Goal: Information Seeking & Learning: Learn about a topic

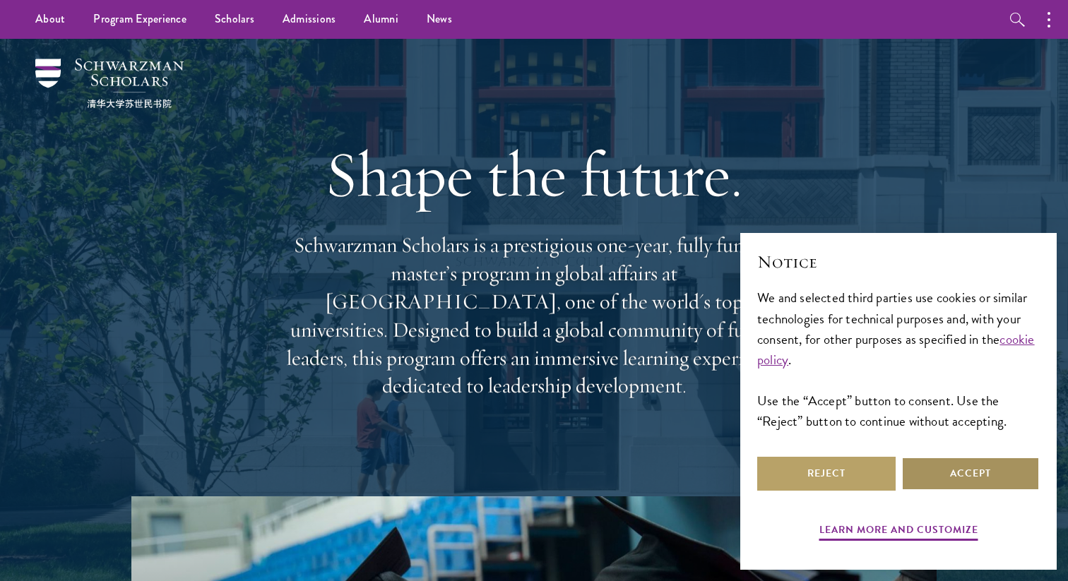
click at [963, 470] on button "Accept" at bounding box center [970, 474] width 138 height 34
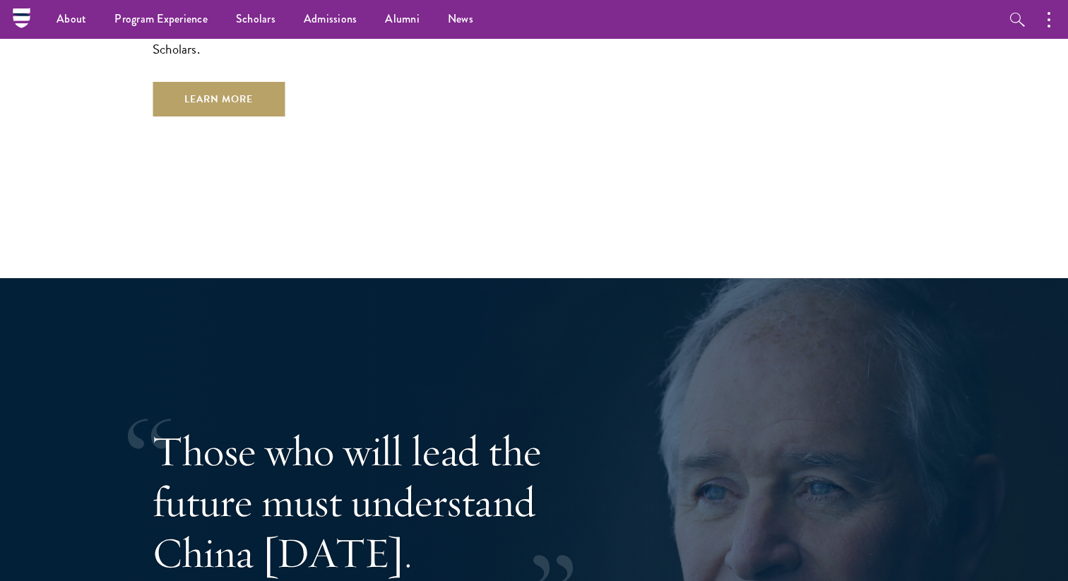
scroll to position [2512, 0]
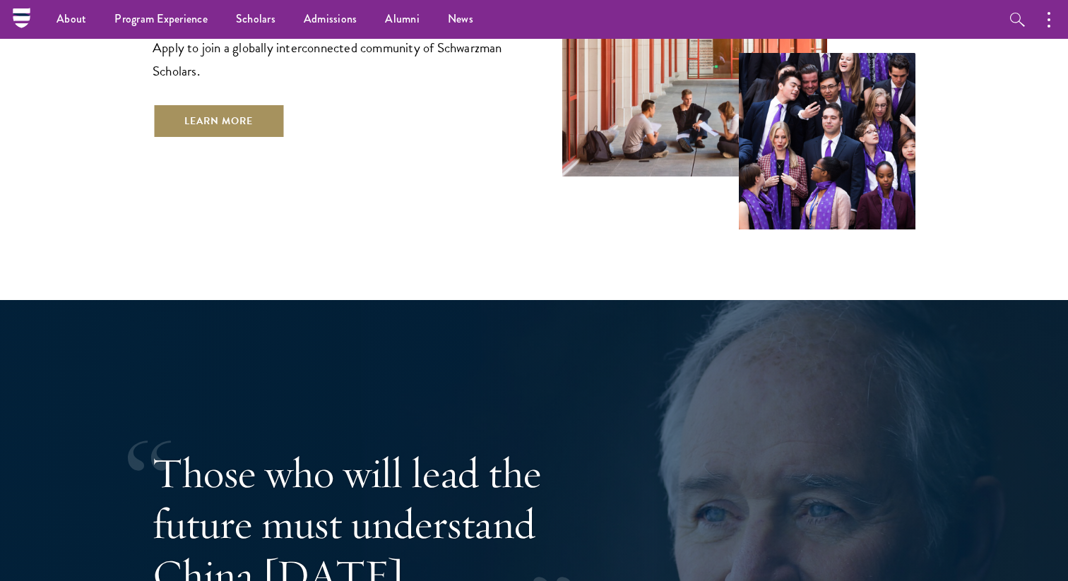
click at [254, 105] on link "Learn More" at bounding box center [219, 121] width 132 height 34
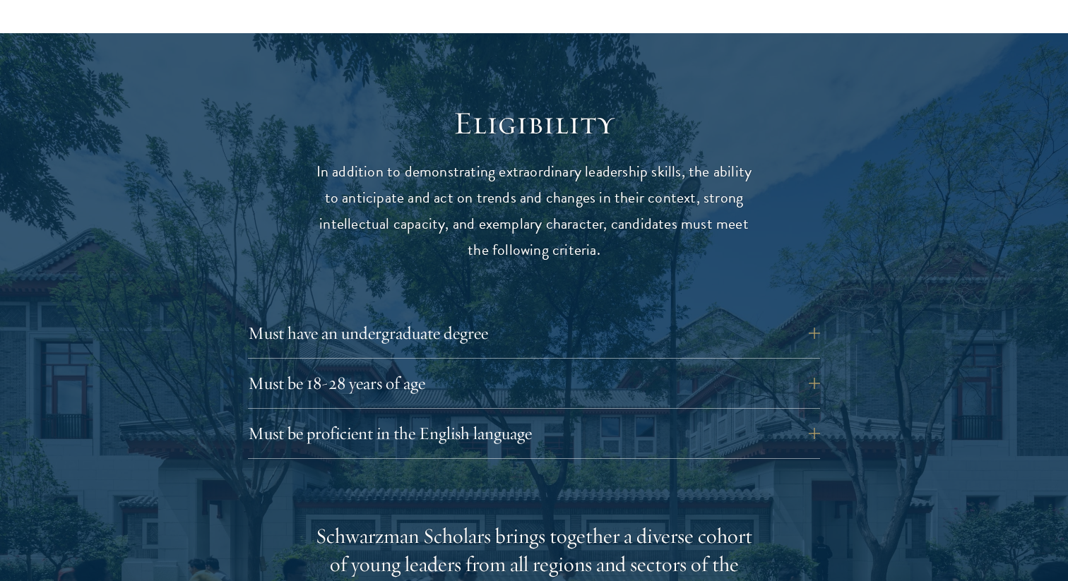
scroll to position [1796, 0]
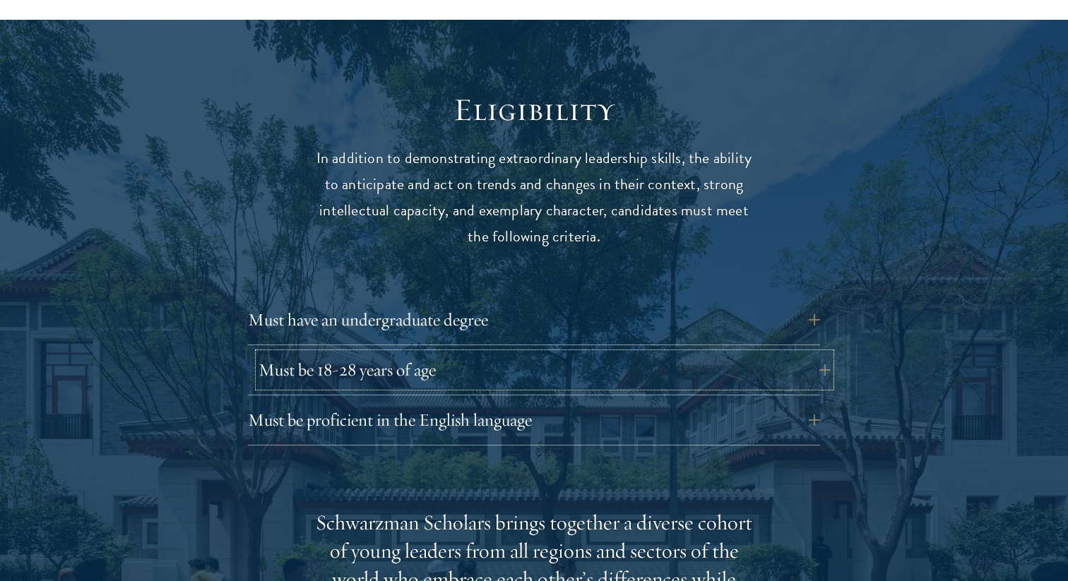
click at [813, 353] on button "Must be 18-28 years of age" at bounding box center [544, 370] width 572 height 34
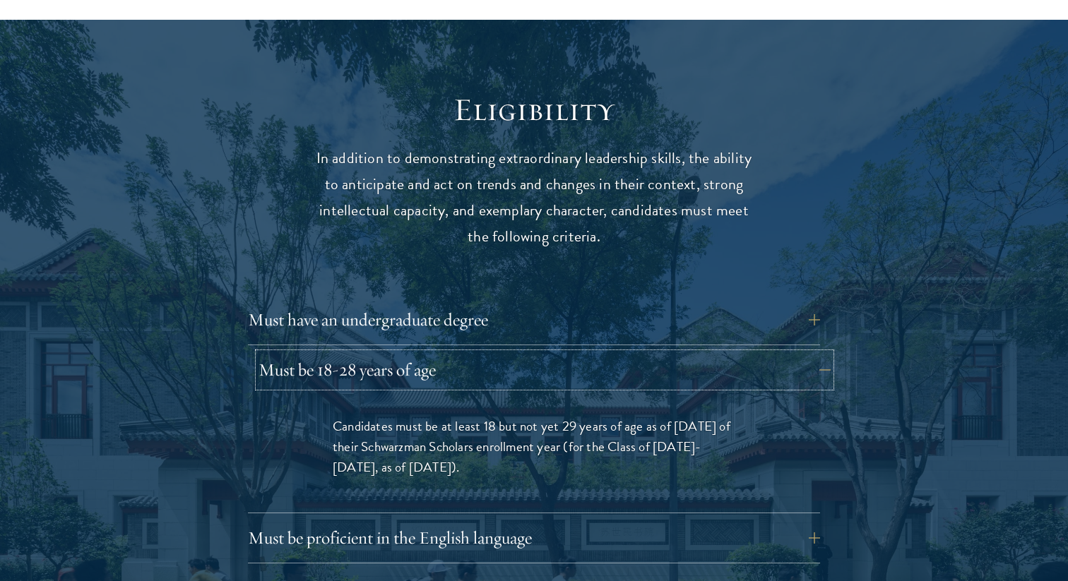
click at [815, 353] on button "Must be 18-28 years of age" at bounding box center [544, 370] width 572 height 34
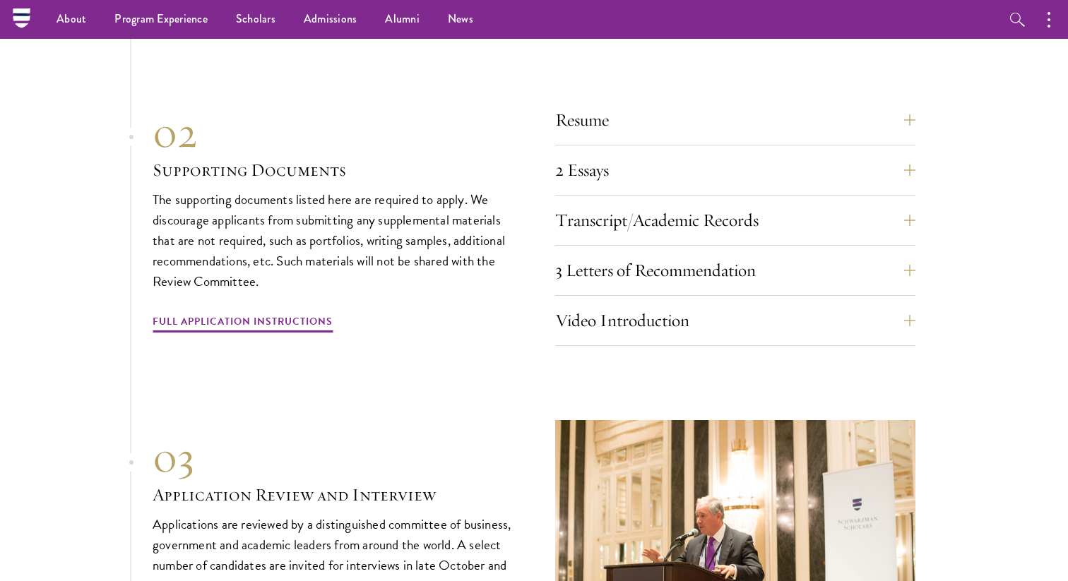
scroll to position [4421, 0]
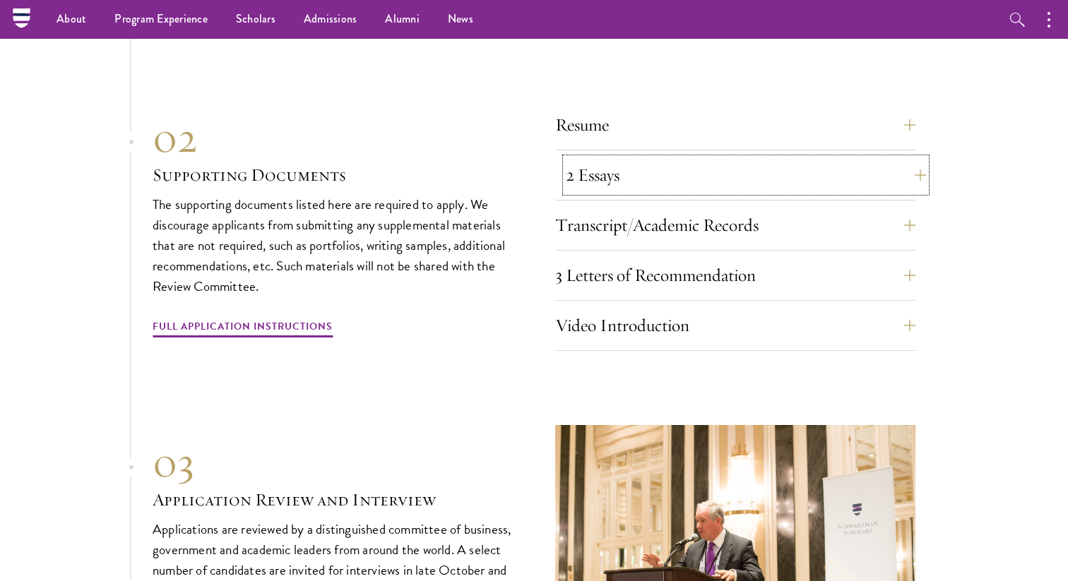
click at [891, 158] on button "2 Essays" at bounding box center [746, 175] width 360 height 34
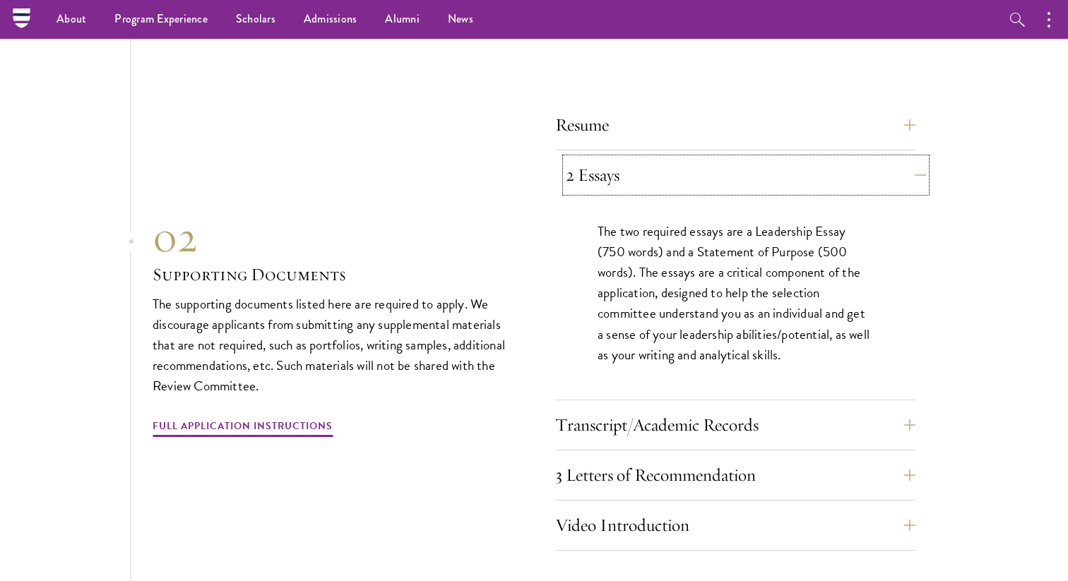
click at [891, 158] on button "2 Essays" at bounding box center [746, 175] width 360 height 34
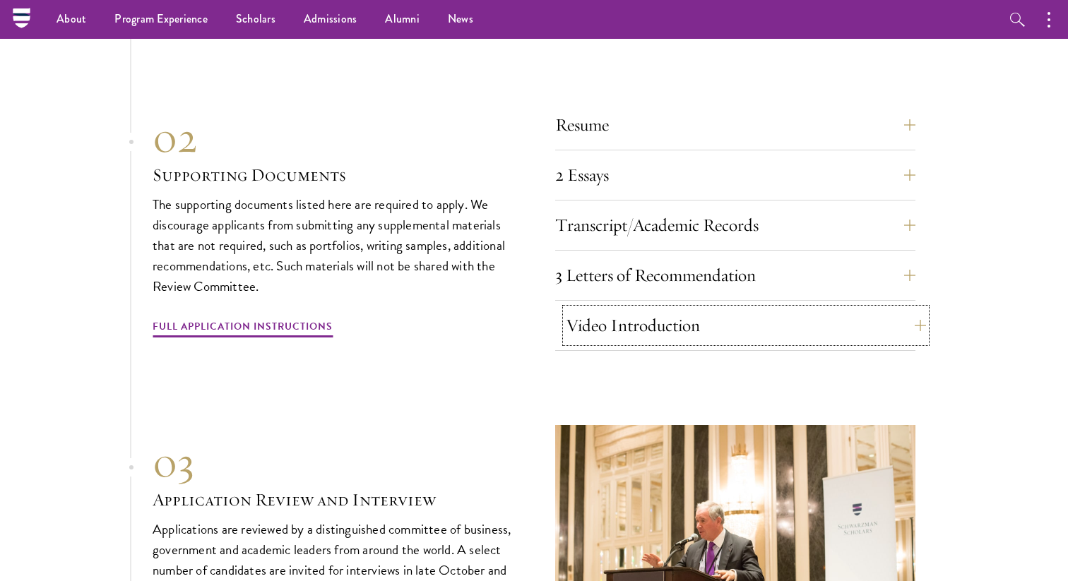
click at [865, 309] on button "Video Introduction" at bounding box center [746, 326] width 360 height 34
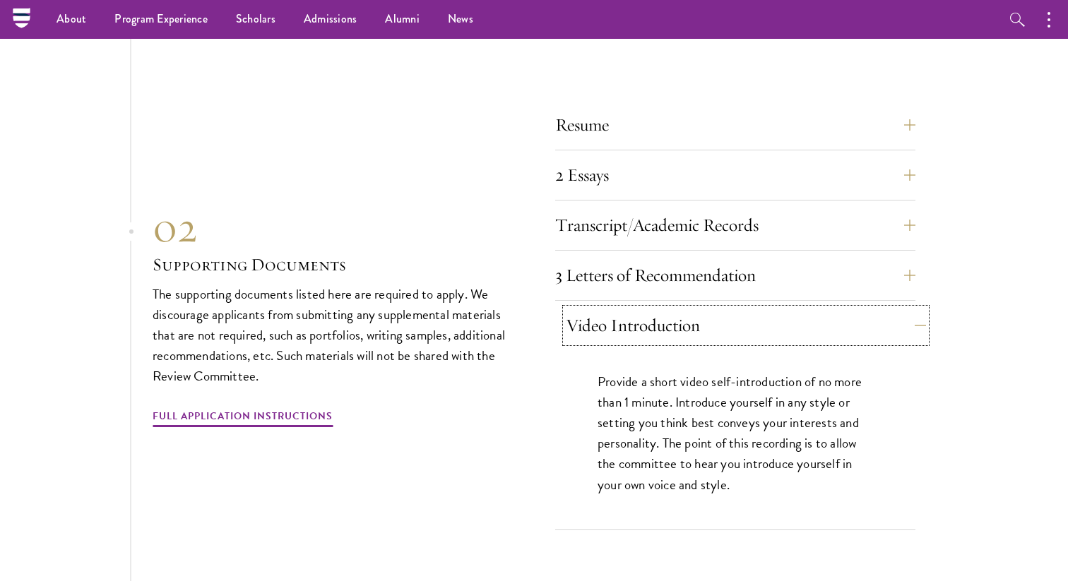
click at [865, 309] on button "Video Introduction" at bounding box center [746, 326] width 360 height 34
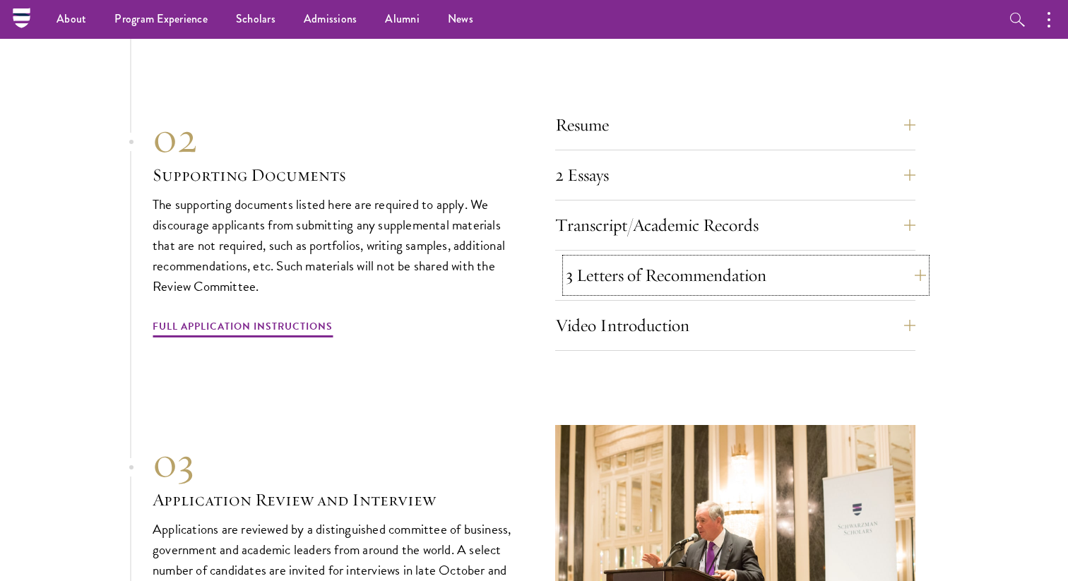
click at [861, 258] on button "3 Letters of Recommendation" at bounding box center [746, 275] width 360 height 34
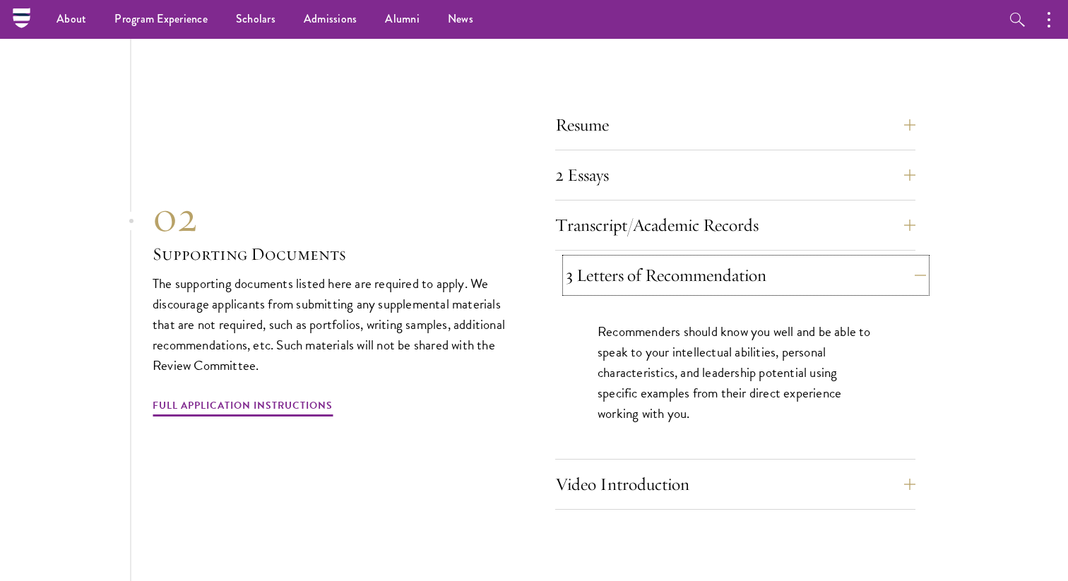
click at [861, 258] on button "3 Letters of Recommendation" at bounding box center [746, 275] width 360 height 34
